Goal: Transaction & Acquisition: Book appointment/travel/reservation

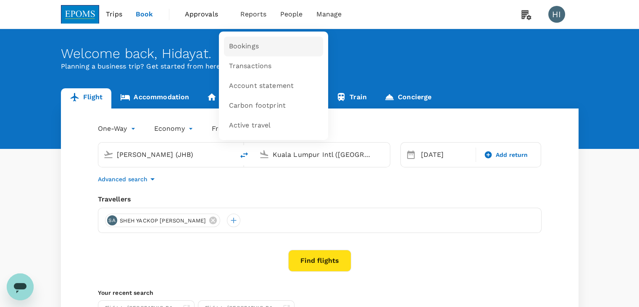
click at [241, 51] on span "Bookings" at bounding box center [244, 47] width 30 height 10
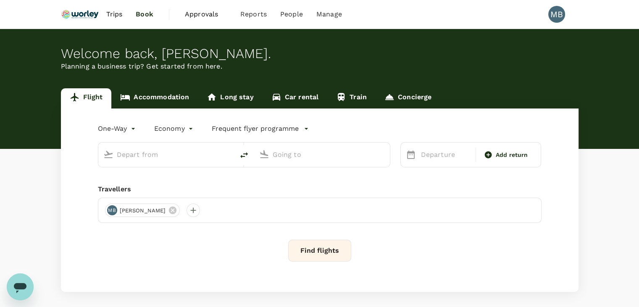
type input "premium-economy"
type input "Kuala Lumpur Intl ([GEOGRAPHIC_DATA])"
type input "London Heathrow (LHR)"
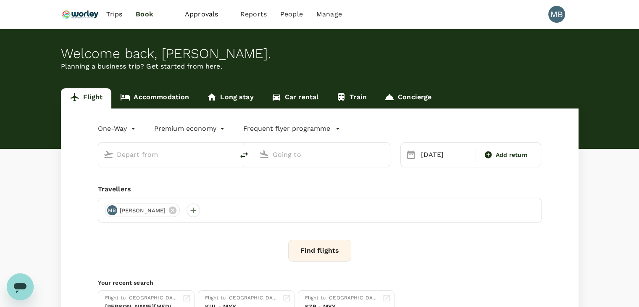
type input "Kuala Lumpur Intl ([GEOGRAPHIC_DATA])"
type input "London Heathrow (LHR)"
